Goal: Check status

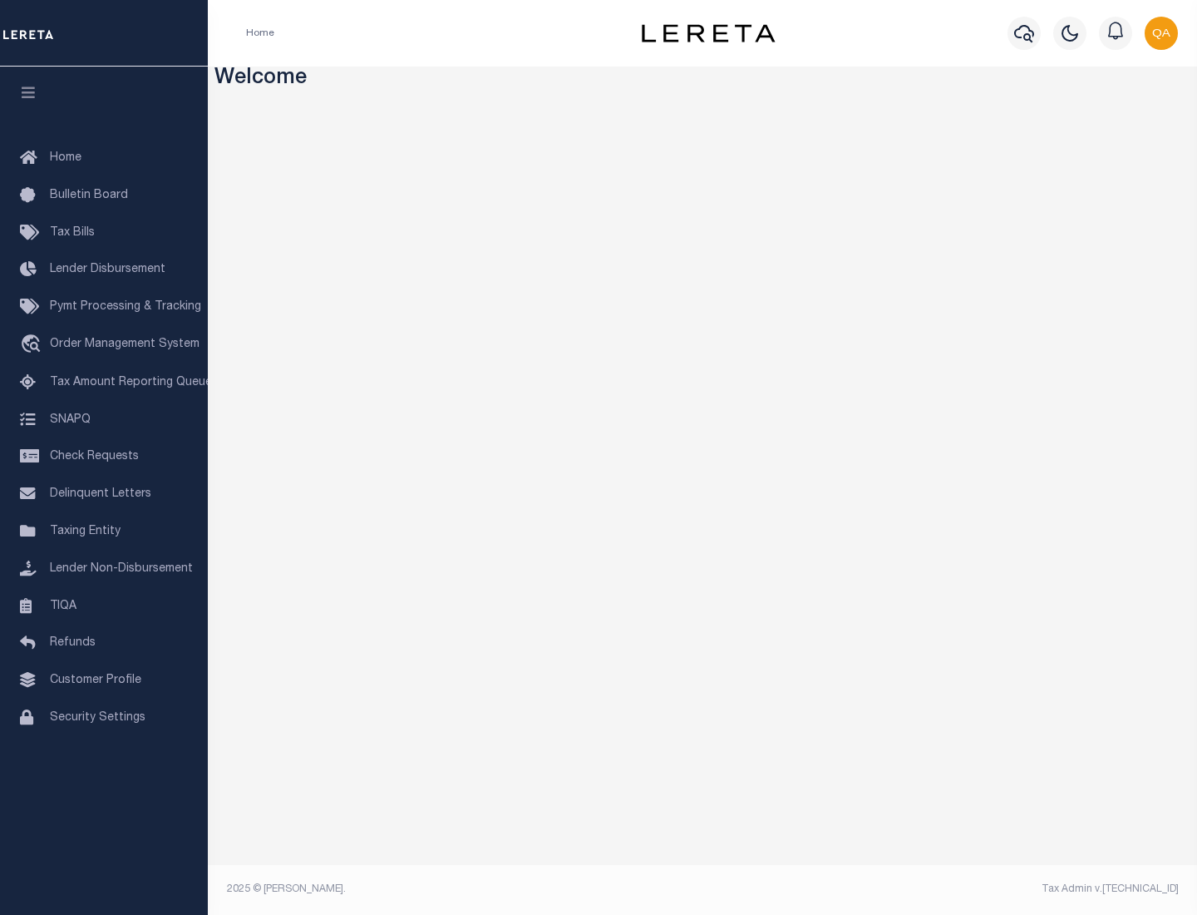
click at [104, 456] on span "Check Requests" at bounding box center [94, 457] width 89 height 12
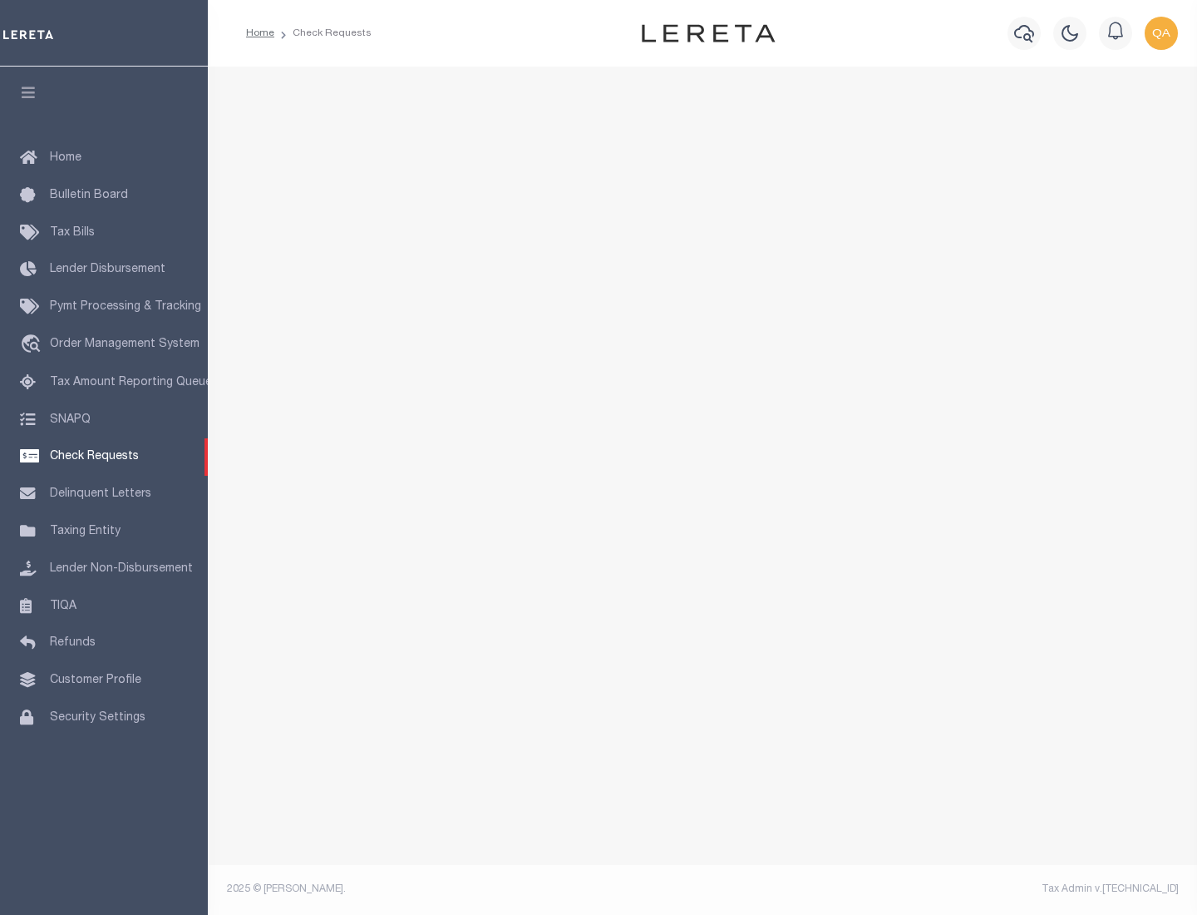
select select "50"
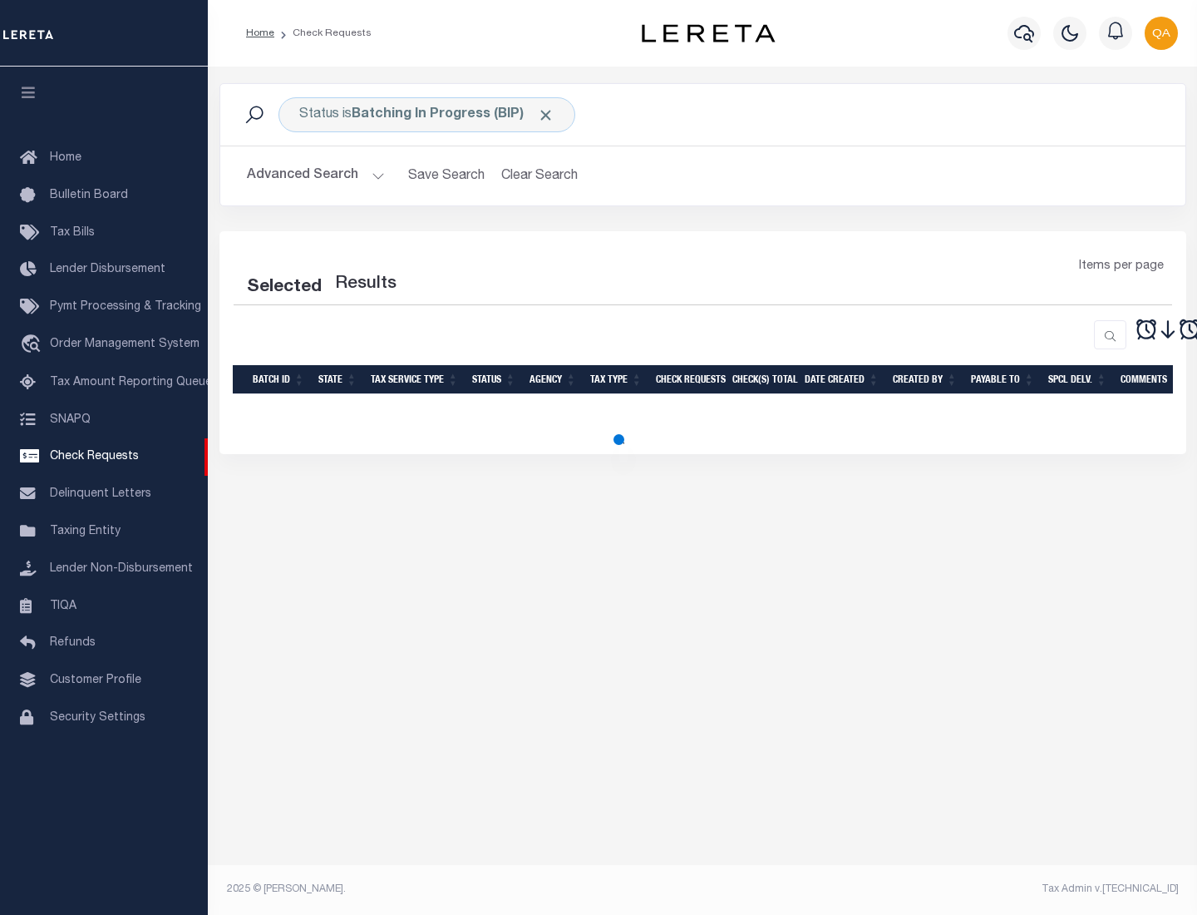
select select "50"
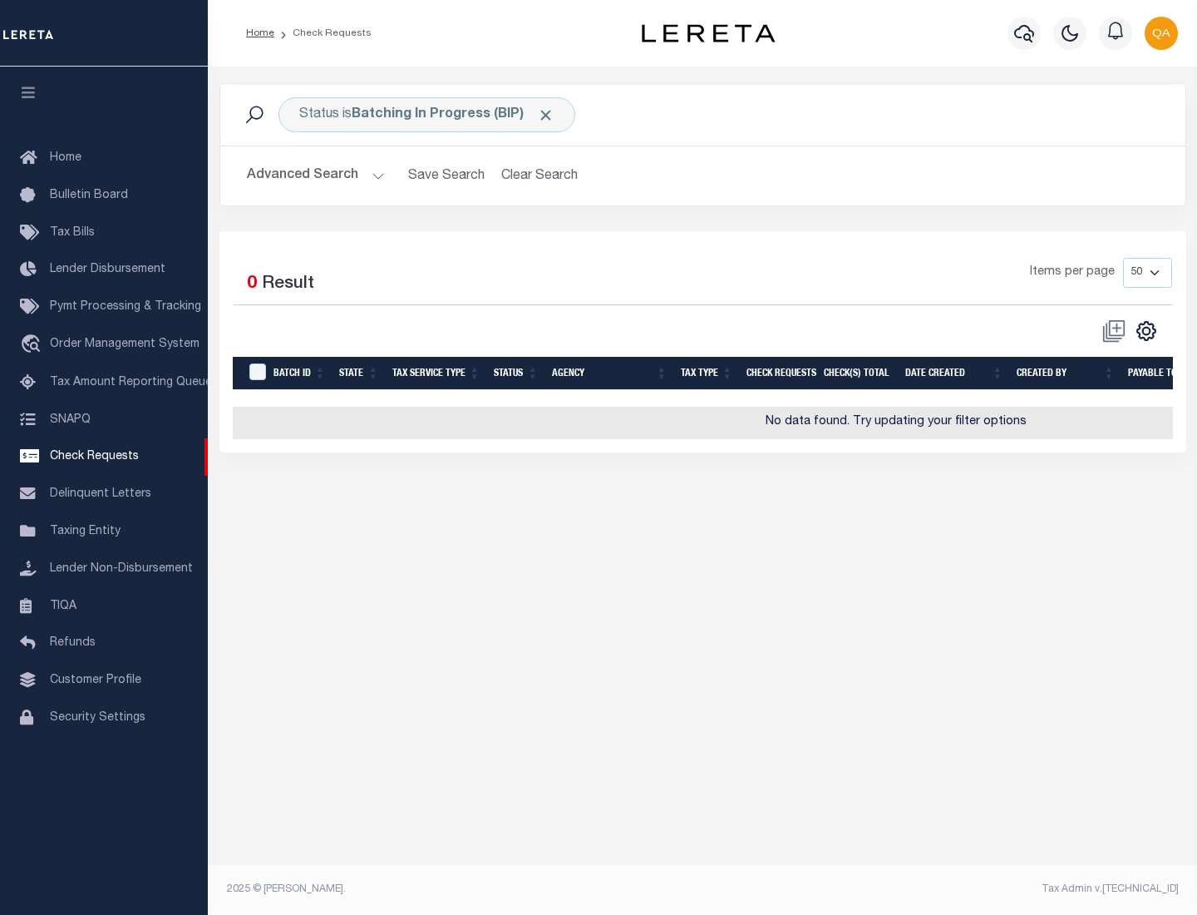
click at [546, 115] on span "Click to Remove" at bounding box center [545, 114] width 17 height 17
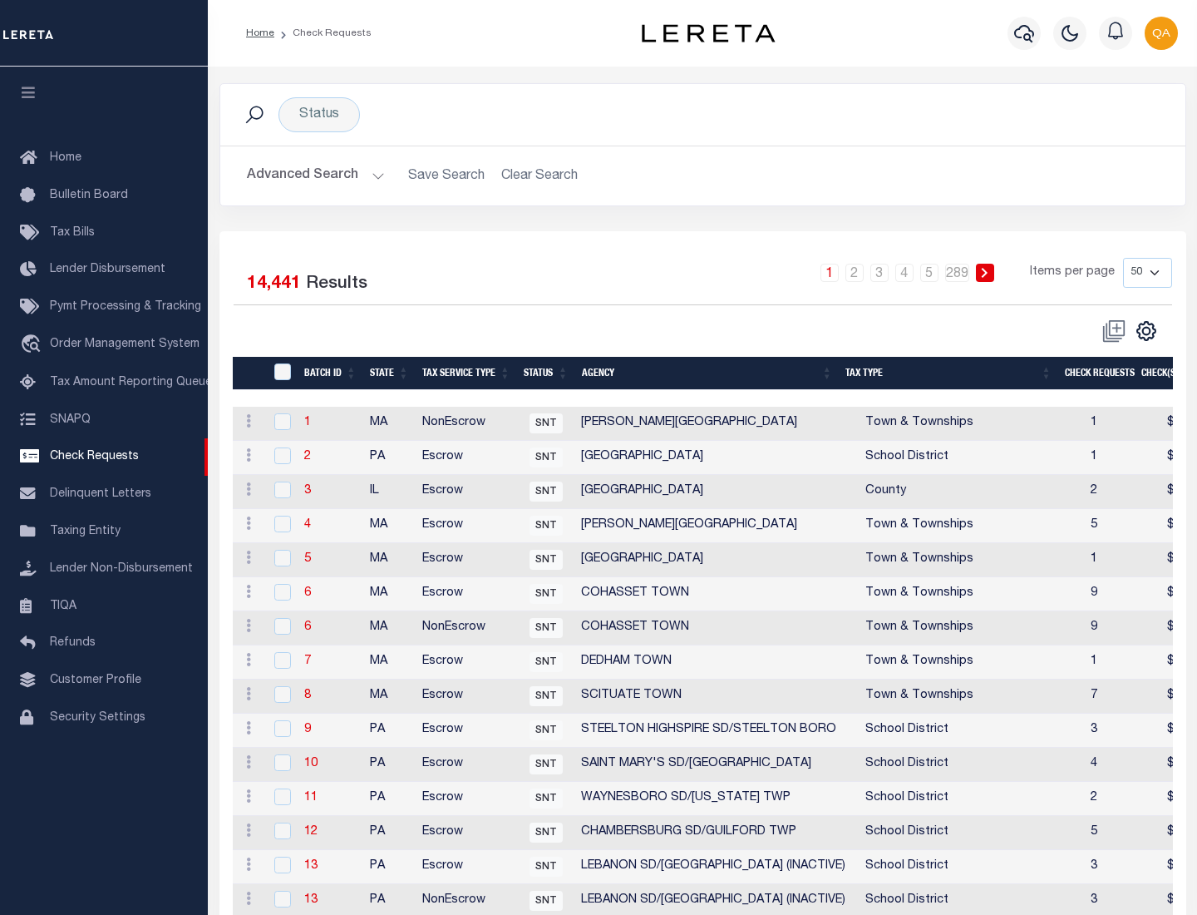
scroll to position [802, 0]
